Goal: Task Accomplishment & Management: Use online tool/utility

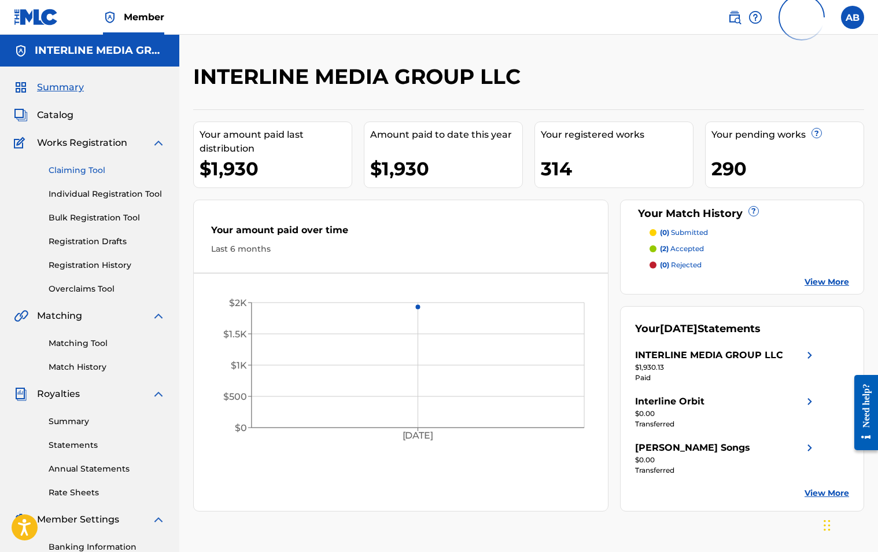
click at [83, 167] on link "Claiming Tool" at bounding box center [107, 170] width 117 height 12
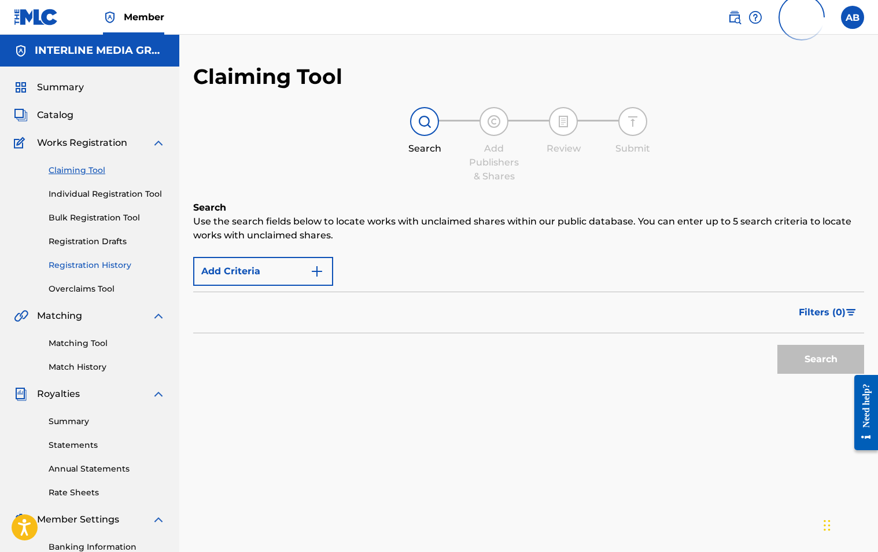
click at [98, 268] on link "Registration History" at bounding box center [107, 265] width 117 height 12
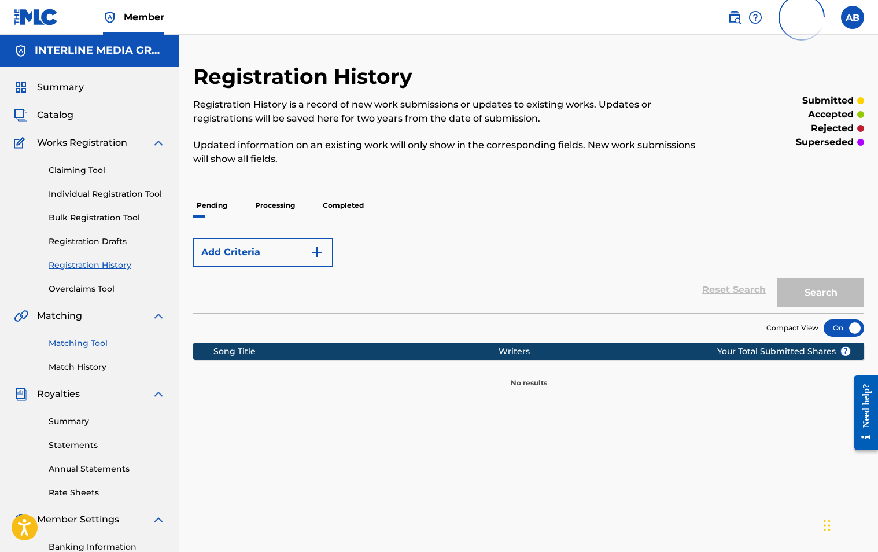
click at [100, 341] on link "Matching Tool" at bounding box center [107, 343] width 117 height 12
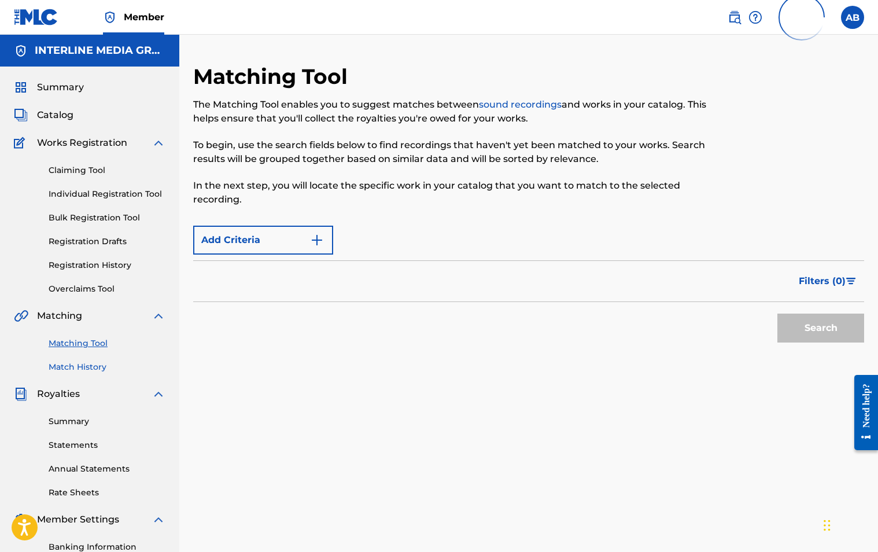
click at [100, 369] on link "Match History" at bounding box center [107, 367] width 117 height 12
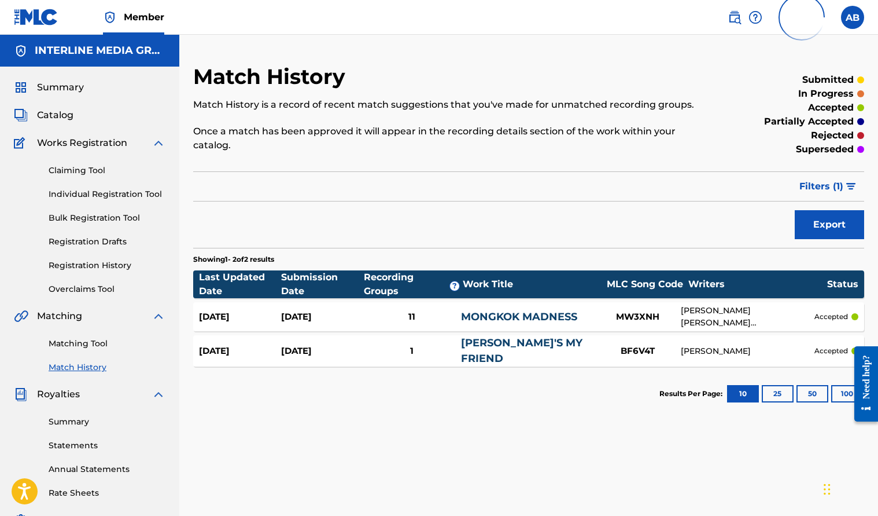
drag, startPoint x: 345, startPoint y: 384, endPoint x: 596, endPoint y: 362, distance: 251.5
click at [350, 384] on section "Results Per Page: 10 25 50 100" at bounding box center [528, 393] width 671 height 54
click at [532, 383] on section "Results Per Page: 10 25 50 100" at bounding box center [528, 393] width 671 height 54
click at [67, 81] on span "Summary" at bounding box center [60, 87] width 47 height 14
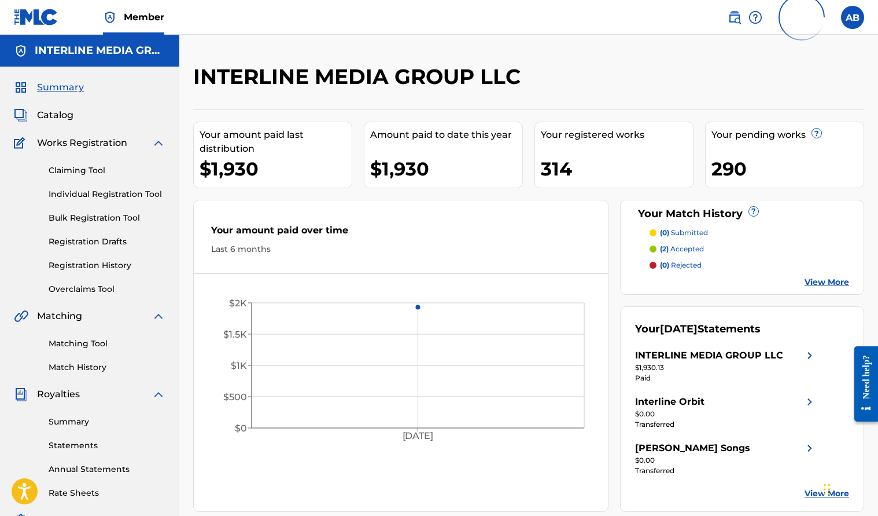
scroll to position [202, 0]
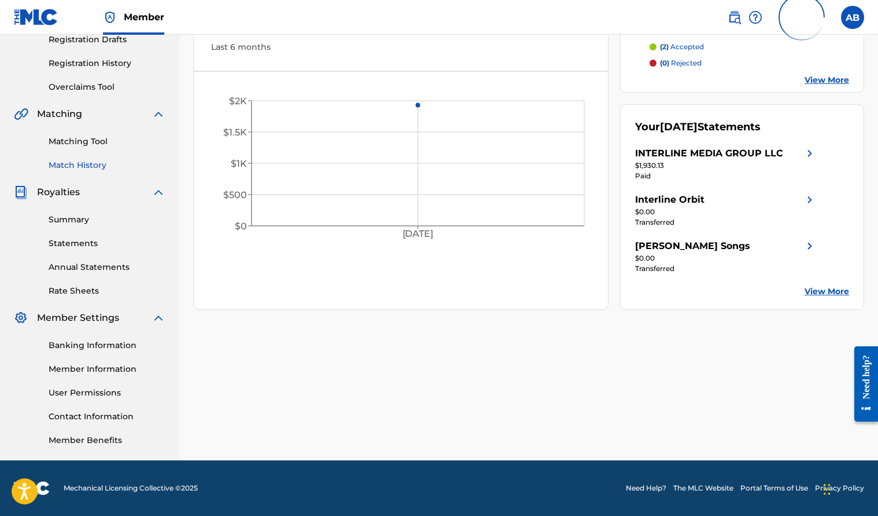
drag, startPoint x: 109, startPoint y: 366, endPoint x: 132, endPoint y: 361, distance: 23.2
click at [109, 366] on link "Member Information" at bounding box center [107, 369] width 117 height 12
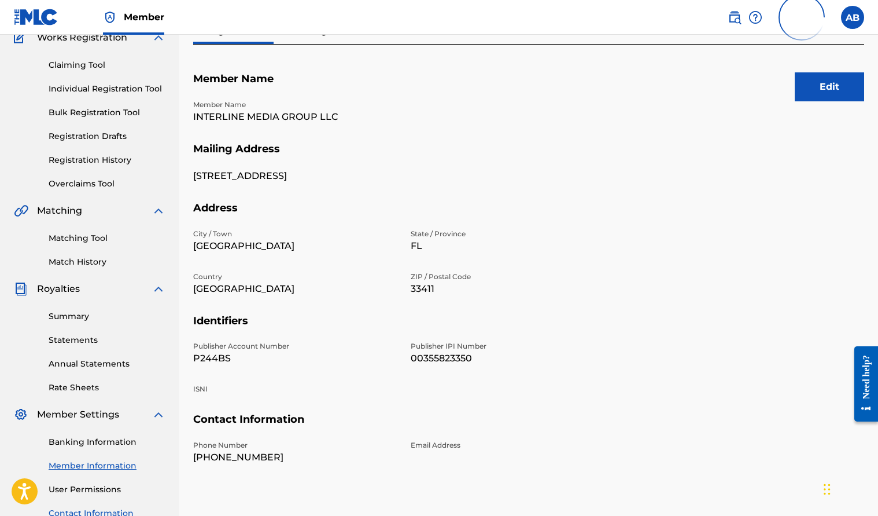
scroll to position [202, 0]
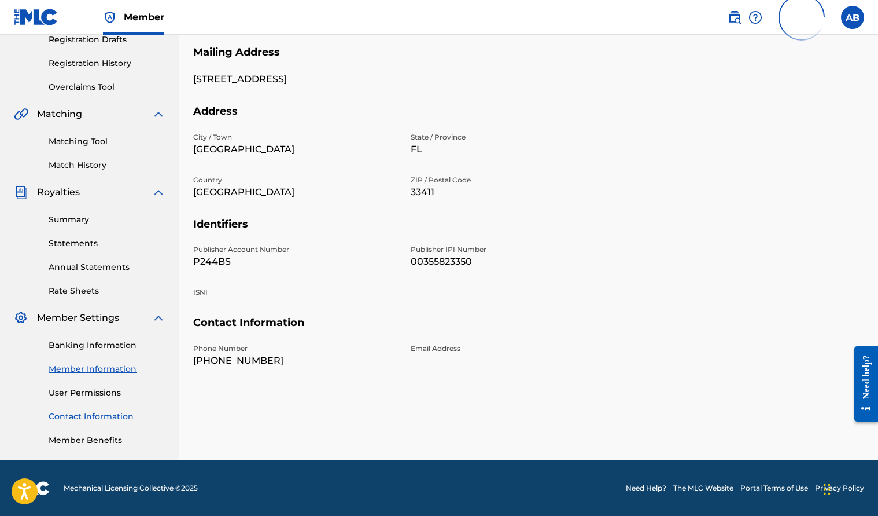
click at [104, 417] on link "Contact Information" at bounding box center [107, 416] width 117 height 12
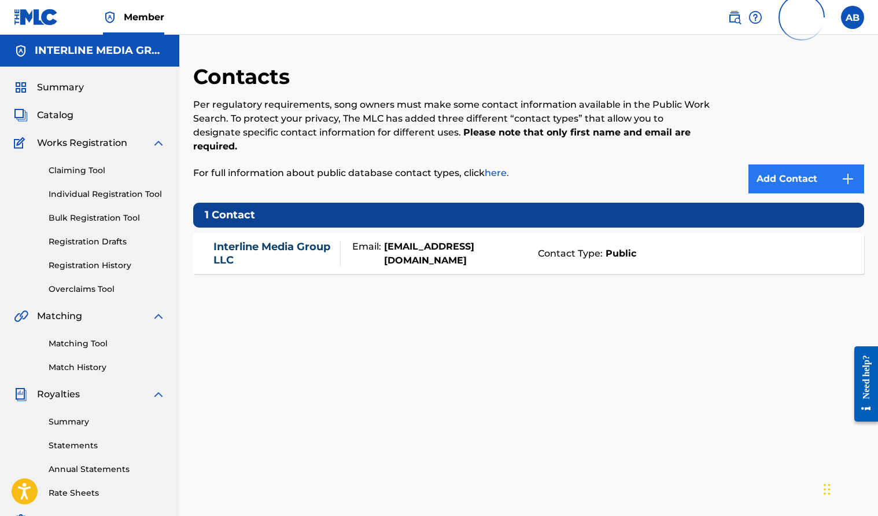
click at [806, 166] on link "Add Contact" at bounding box center [807, 178] width 116 height 29
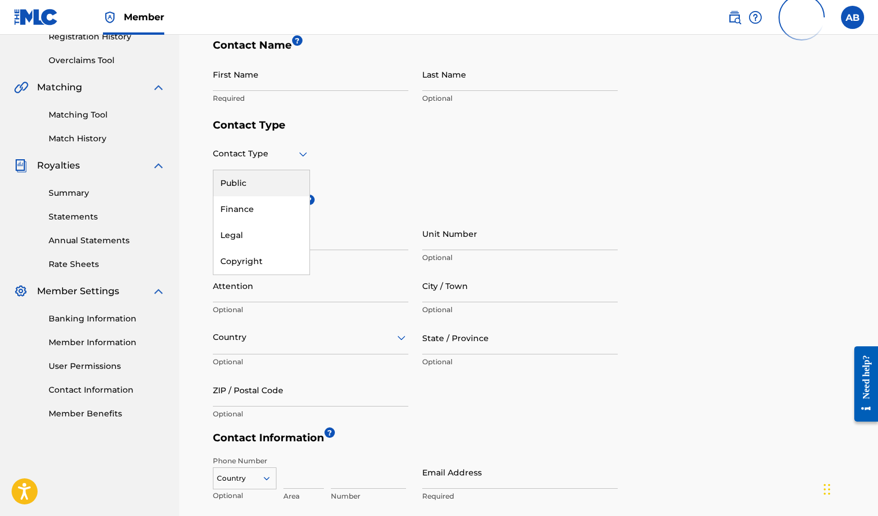
click at [293, 152] on div at bounding box center [261, 153] width 97 height 14
click at [443, 183] on div "Contact Type Required" at bounding box center [415, 167] width 405 height 61
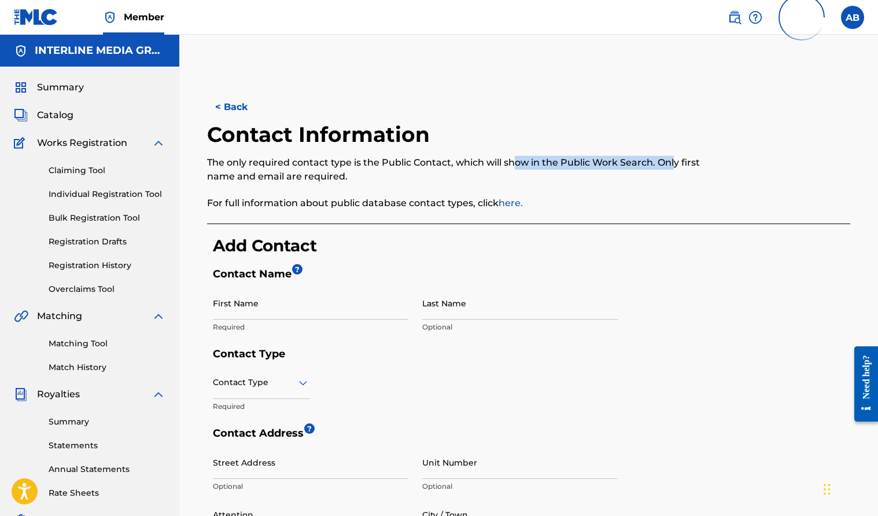
drag, startPoint x: 569, startPoint y: 159, endPoint x: 676, endPoint y: 156, distance: 106.5
click at [676, 156] on p "The only required contact type is the Public Contact, which will show in the Pu…" at bounding box center [454, 170] width 495 height 28
drag, startPoint x: 267, startPoint y: 178, endPoint x: 407, endPoint y: 174, distance: 140.1
click at [399, 174] on p "The only required contact type is the Public Contact, which will show in the Pu…" at bounding box center [454, 170] width 495 height 28
drag, startPoint x: 412, startPoint y: 199, endPoint x: 313, endPoint y: 201, distance: 99.0
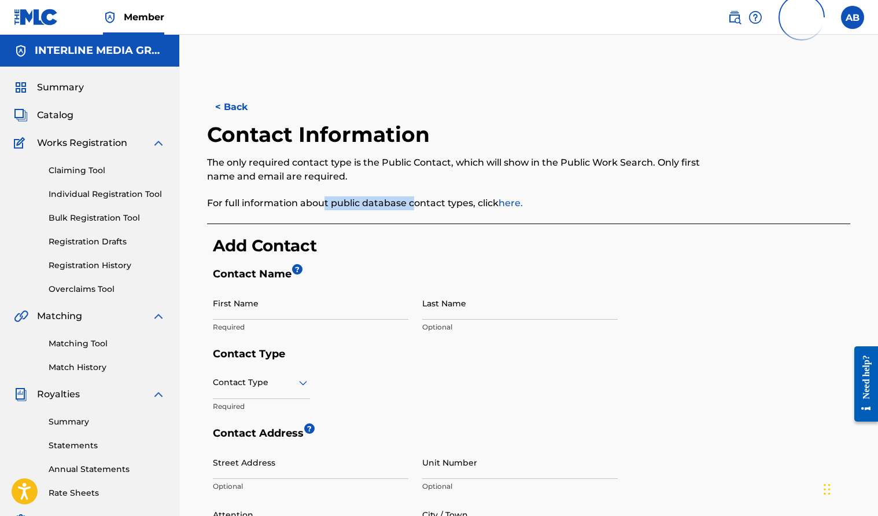
click at [313, 201] on p "For full information about public database contact types, click here." at bounding box center [454, 203] width 495 height 14
drag, startPoint x: 311, startPoint y: 200, endPoint x: 459, endPoint y: 200, distance: 148.1
click at [330, 200] on p "For full information about public database contact types, click here." at bounding box center [454, 203] width 495 height 14
click at [517, 202] on link "here." at bounding box center [511, 202] width 24 height 11
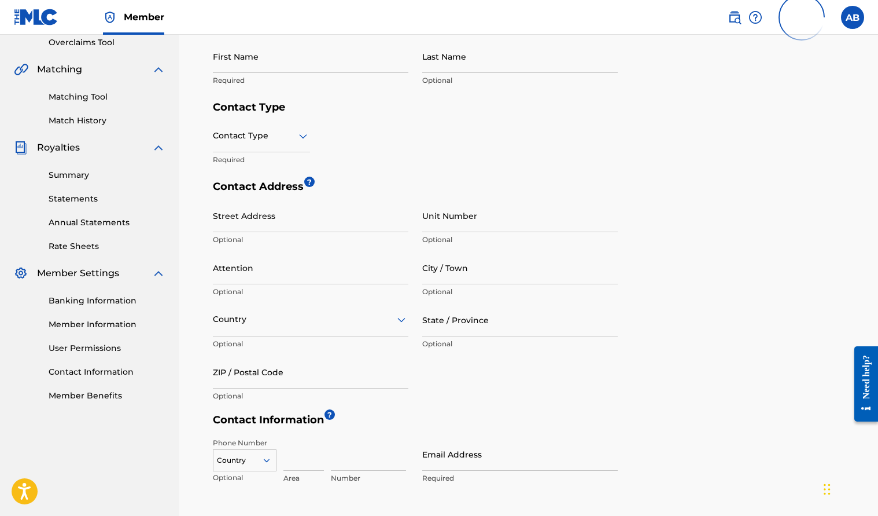
scroll to position [150, 0]
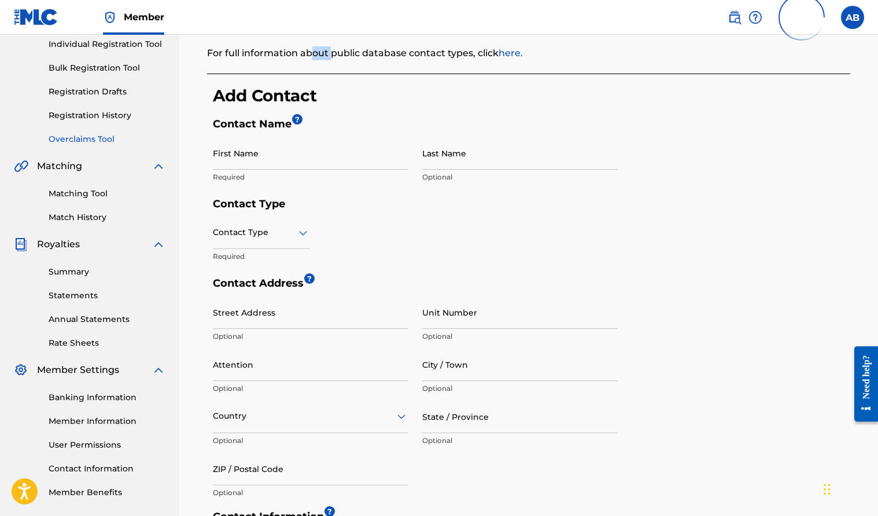
click at [86, 134] on link "Overclaims Tool" at bounding box center [107, 139] width 117 height 12
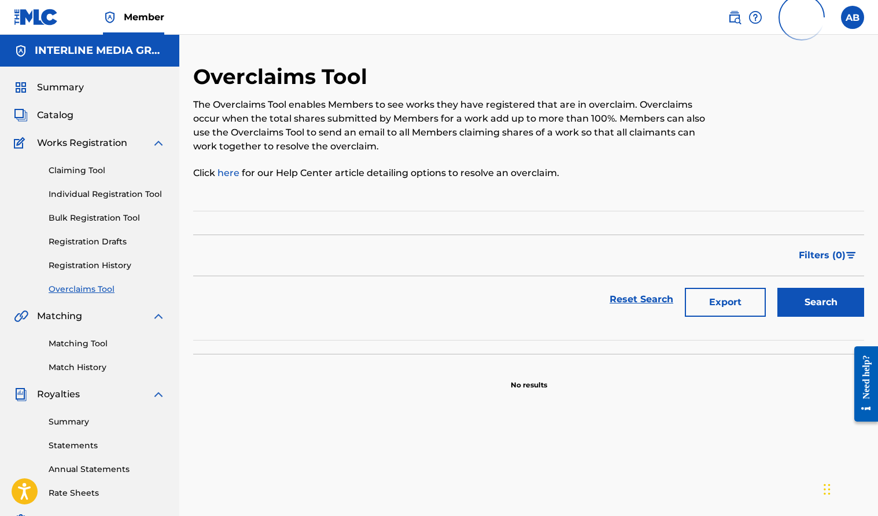
click at [685, 185] on div "Overclaims Tool The Overclaims Tool enables Members to see works they have regi…" at bounding box center [451, 129] width 517 height 130
click at [477, 104] on p "The Overclaims Tool enables Members to see works they have registered that are …" at bounding box center [451, 126] width 517 height 56
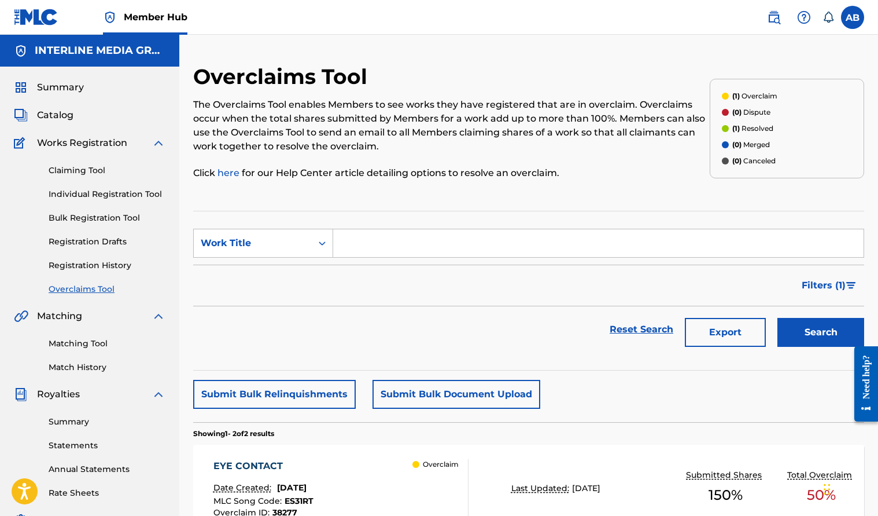
click at [363, 303] on div "Filters ( 1 )" at bounding box center [528, 285] width 671 height 42
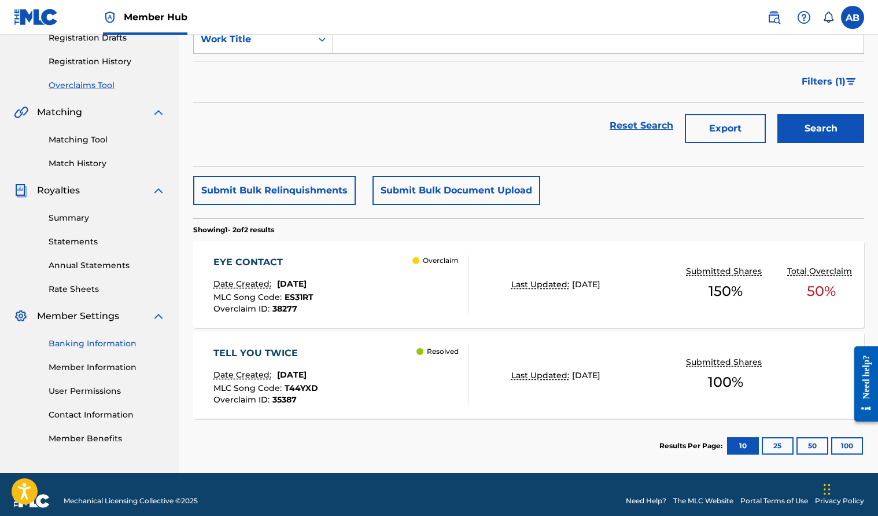
scroll to position [216, 0]
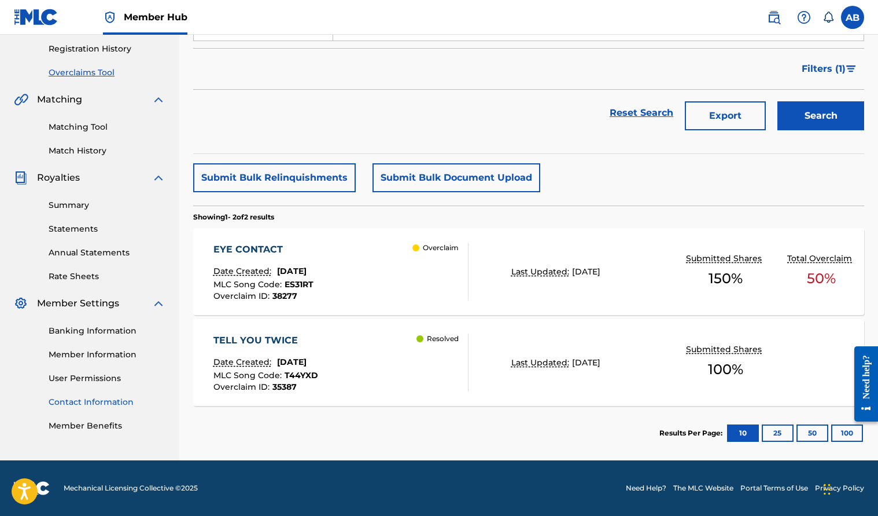
click at [100, 406] on link "Contact Information" at bounding box center [107, 402] width 117 height 12
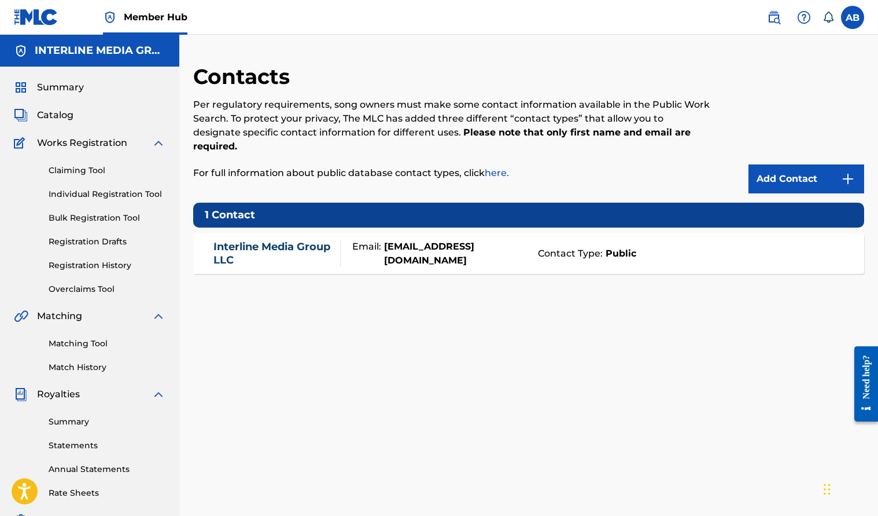
drag, startPoint x: 640, startPoint y: 290, endPoint x: 726, endPoint y: 227, distance: 106.5
click at [641, 290] on div "Contacts Per regulatory requirements, song owners must make some contact inform…" at bounding box center [528, 363] width 671 height 598
click at [328, 146] on div "Per regulatory requirements, song owners must make some contact information ava…" at bounding box center [451, 139] width 517 height 82
click at [55, 89] on span "Summary" at bounding box center [60, 87] width 47 height 14
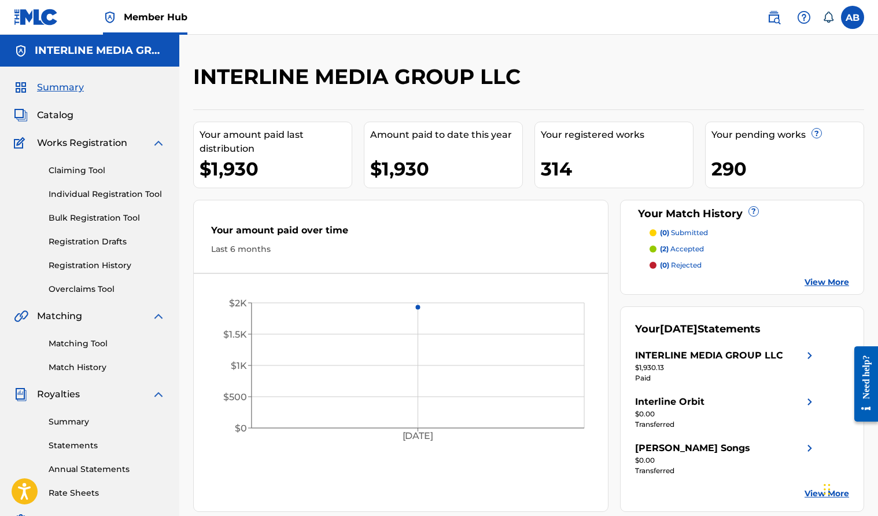
click at [476, 78] on h2 "INTERLINE MEDIA GROUP LLC" at bounding box center [359, 77] width 333 height 26
click at [696, 87] on div "INTERLINE MEDIA GROUP LLC" at bounding box center [451, 81] width 517 height 34
click at [734, 80] on div at bounding box center [787, 81] width 155 height 34
click at [770, 17] on img at bounding box center [774, 17] width 14 height 14
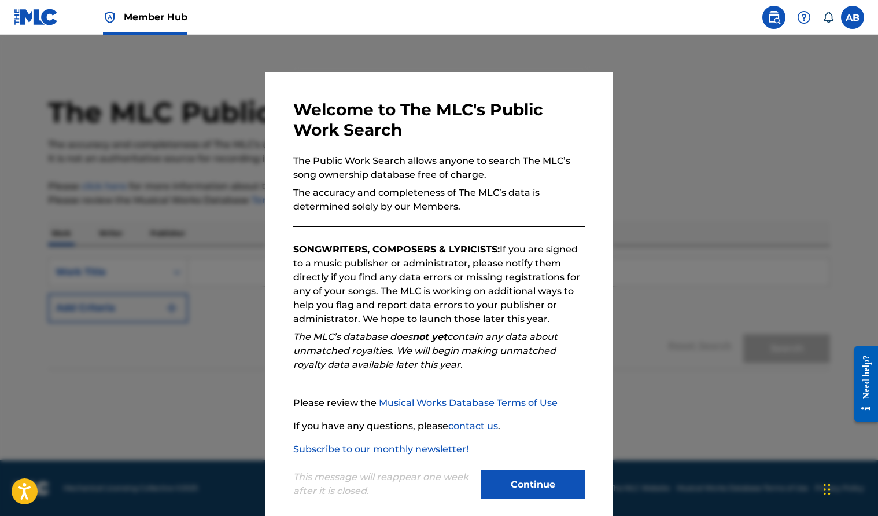
click at [248, 179] on div at bounding box center [439, 293] width 878 height 516
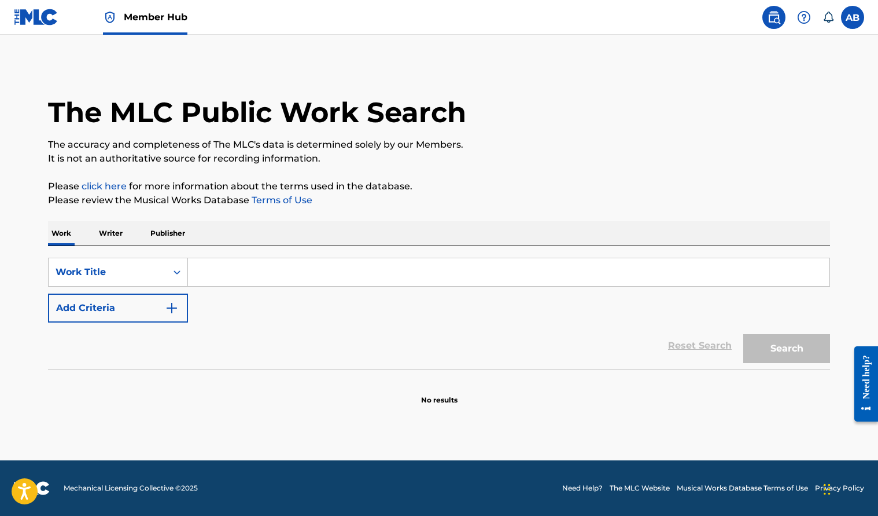
click at [22, 8] on link at bounding box center [36, 17] width 45 height 34
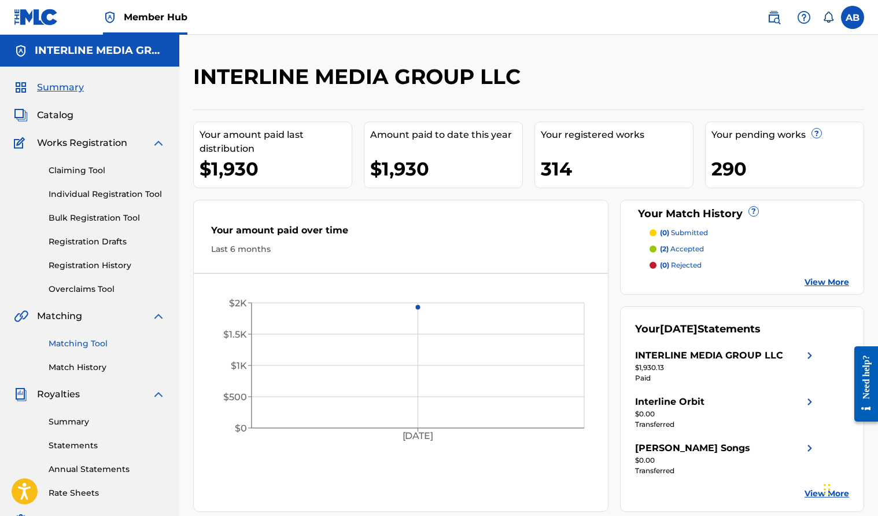
click at [78, 347] on link "Matching Tool" at bounding box center [107, 343] width 117 height 12
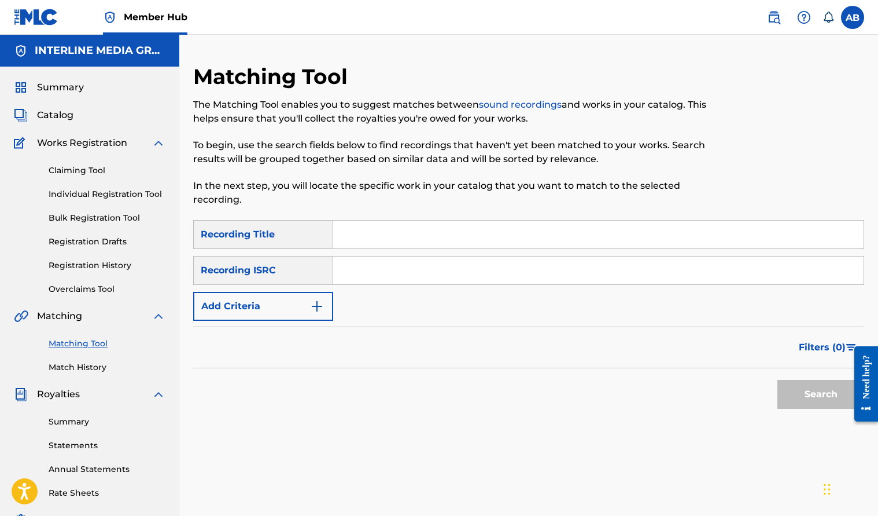
click at [308, 236] on div "Recording Title" at bounding box center [263, 234] width 140 height 29
click at [306, 277] on div "Recording ISRC" at bounding box center [263, 270] width 140 height 29
click at [390, 278] on input "Search Form" at bounding box center [598, 270] width 531 height 28
paste input "AUYF11100024"
type input "AUYF11100024"
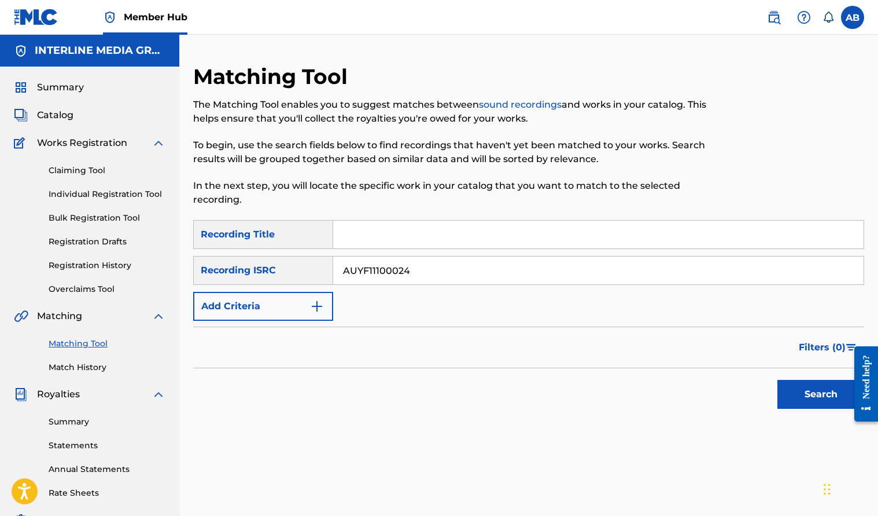
click at [812, 404] on button "Search" at bounding box center [821, 394] width 87 height 29
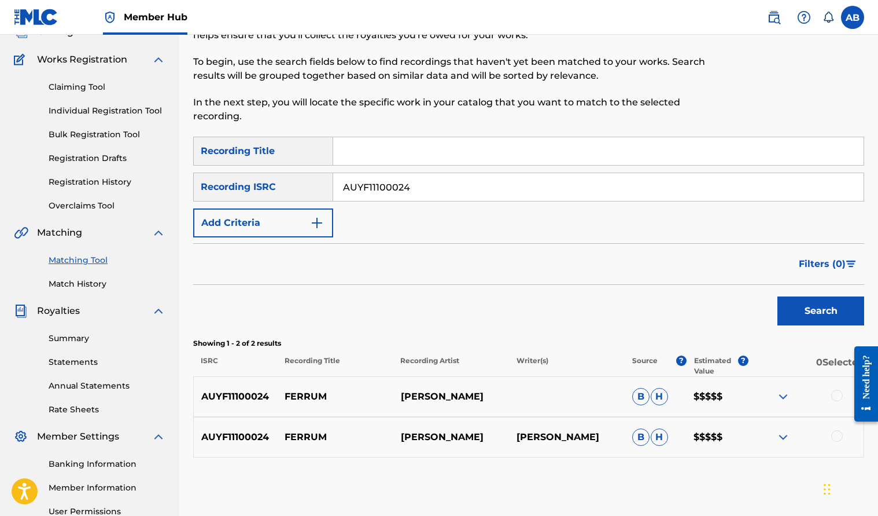
click at [490, 281] on div "Filters ( 0 )" at bounding box center [528, 264] width 671 height 42
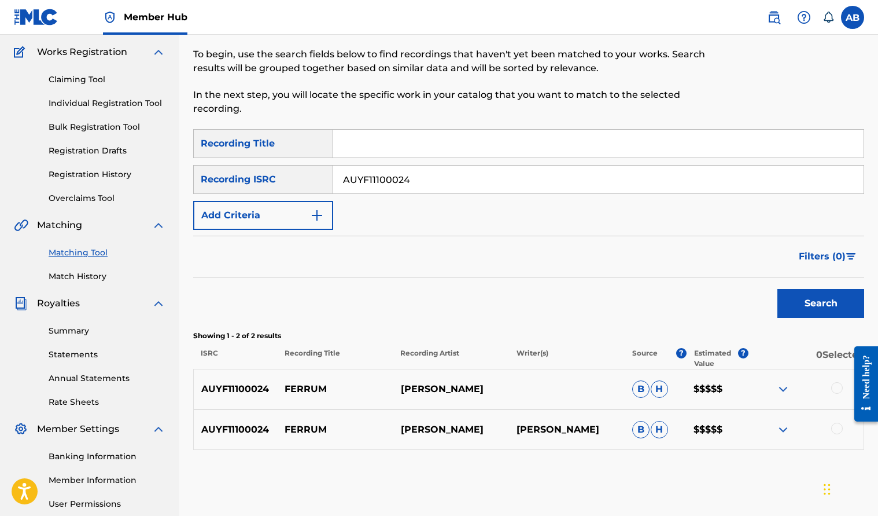
scroll to position [117, 0]
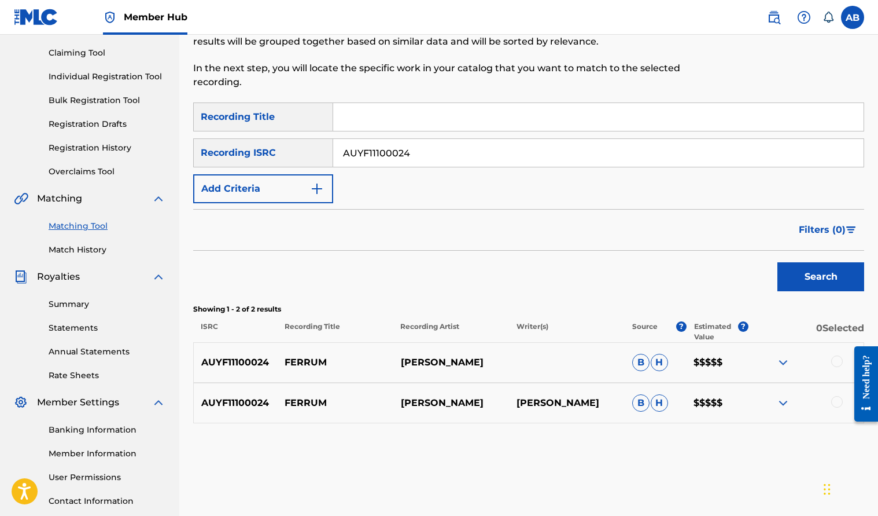
click at [779, 361] on img at bounding box center [784, 362] width 14 height 14
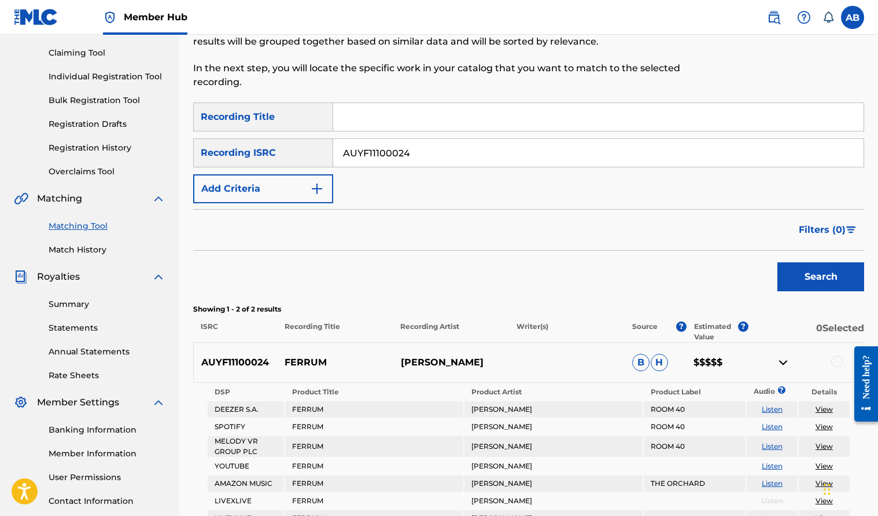
click at [779, 361] on img at bounding box center [784, 362] width 14 height 14
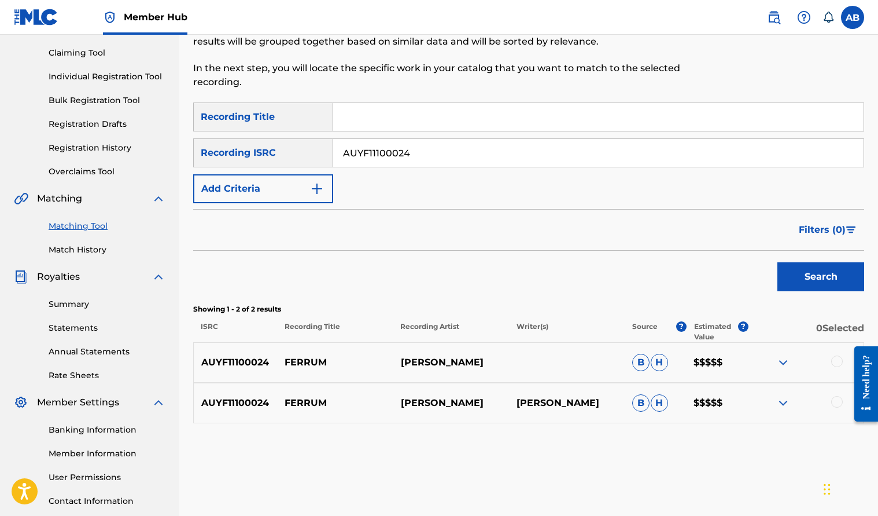
click at [689, 242] on div "Filters ( 0 )" at bounding box center [528, 230] width 671 height 42
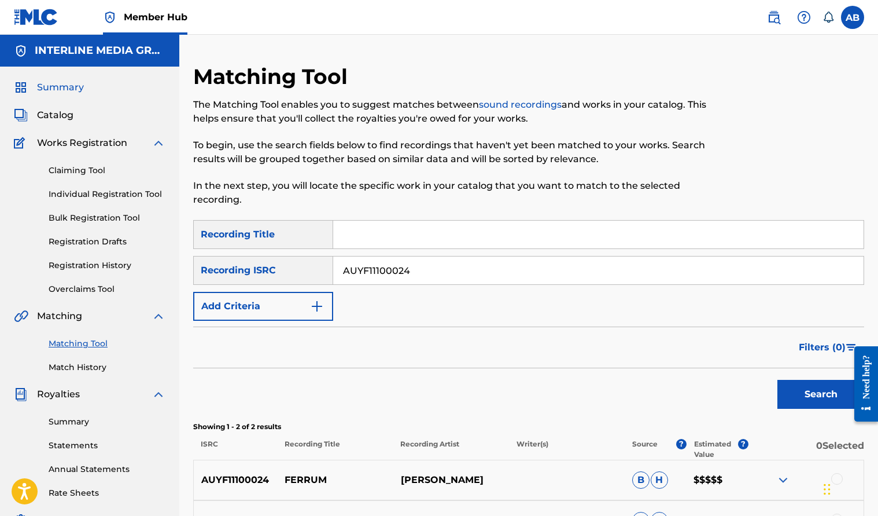
click at [59, 87] on span "Summary" at bounding box center [60, 87] width 47 height 14
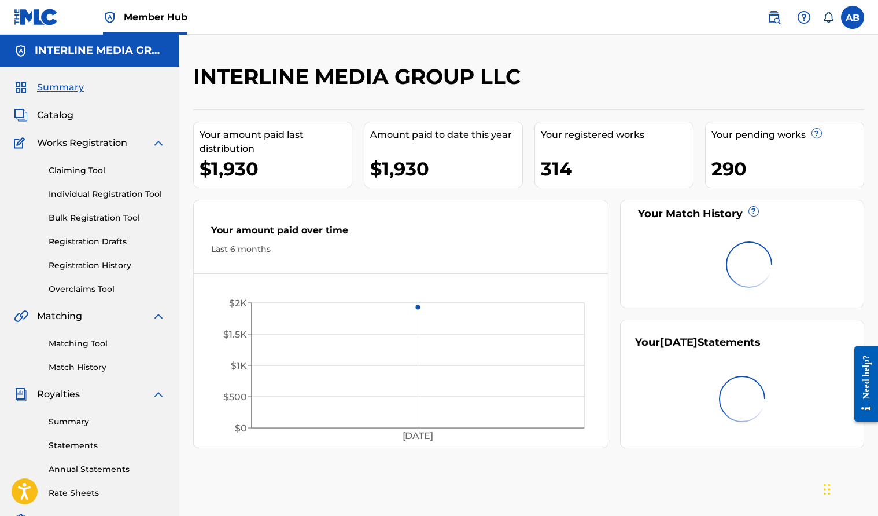
click at [493, 90] on div "INTERLINE MEDIA GROUP LLC" at bounding box center [451, 81] width 517 height 34
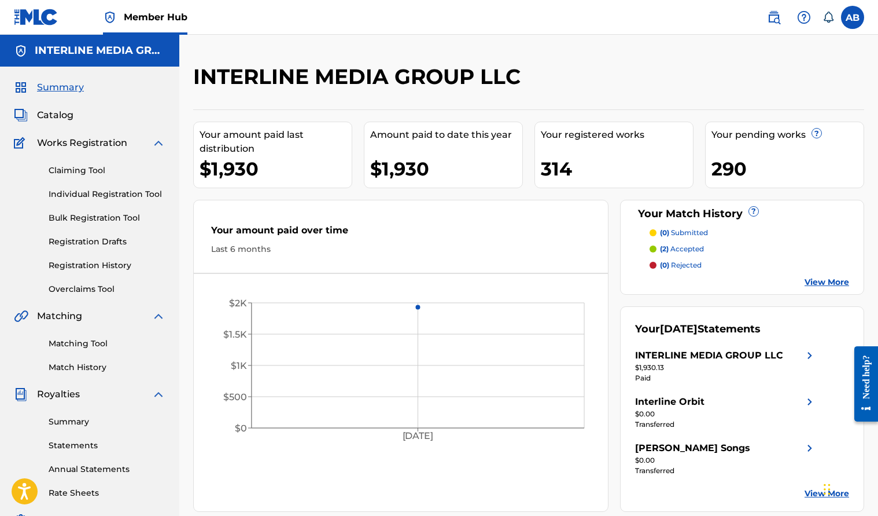
click at [576, 83] on div "INTERLINE MEDIA GROUP LLC" at bounding box center [451, 81] width 517 height 34
